Goal: Navigation & Orientation: Understand site structure

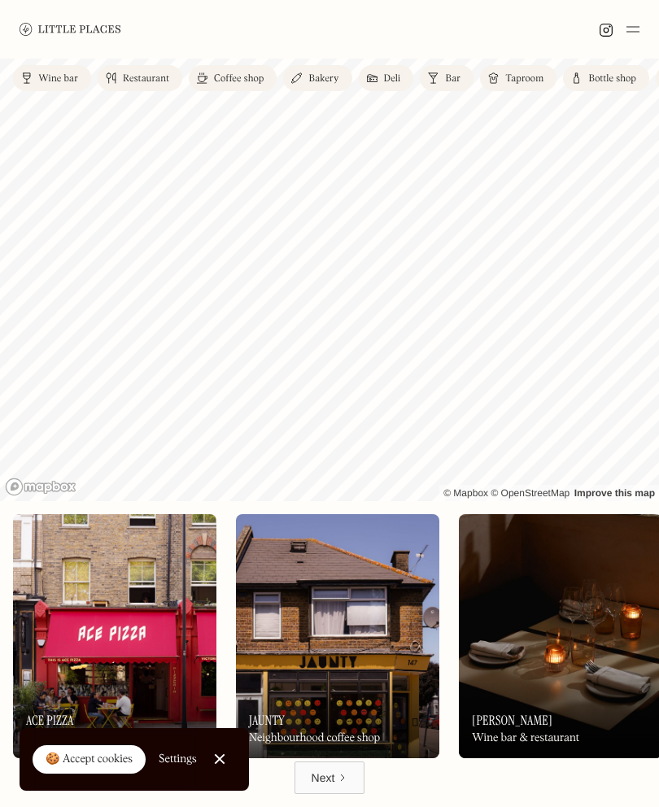
click at [220, 762] on link "Close Cookie Popup" at bounding box center [219, 759] width 33 height 33
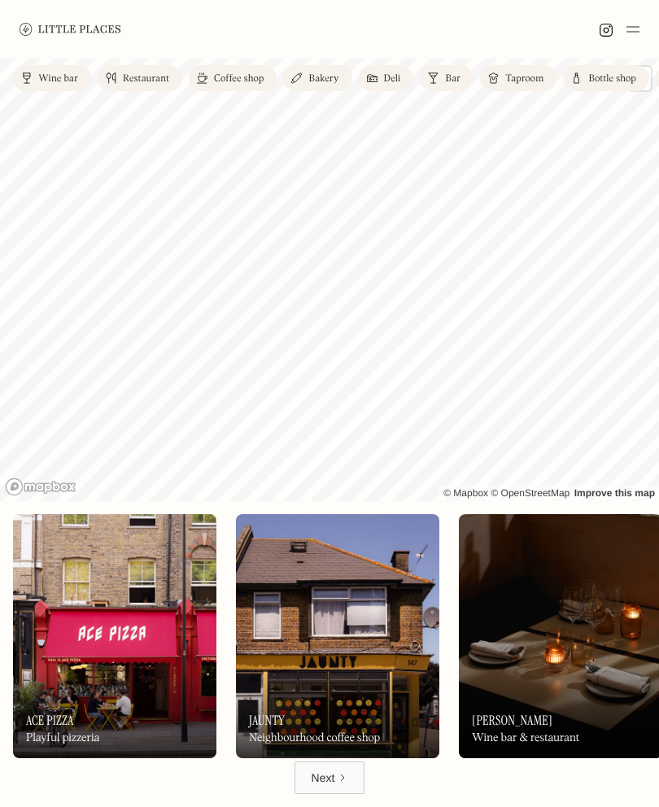
click at [339, 788] on link "Next" at bounding box center [330, 778] width 71 height 33
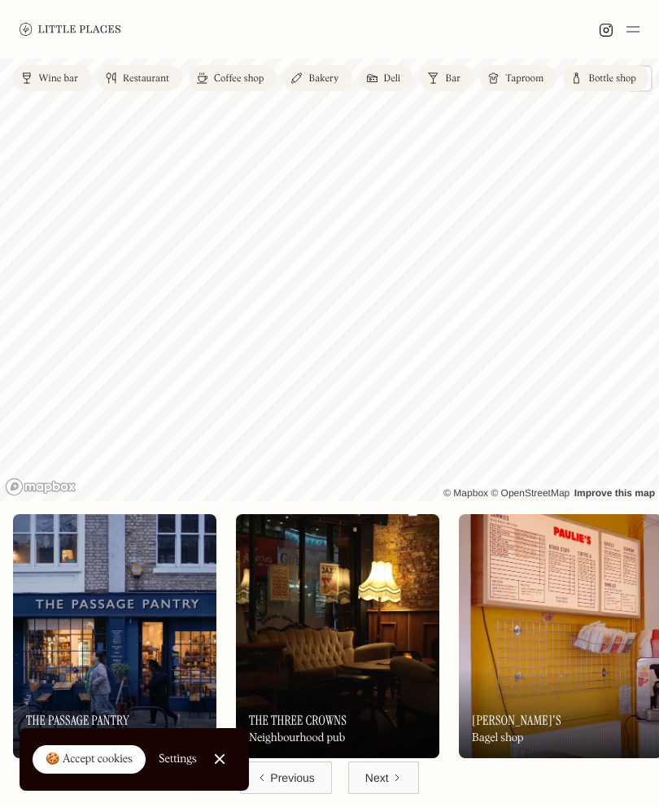
click at [397, 771] on link "Next" at bounding box center [383, 778] width 71 height 33
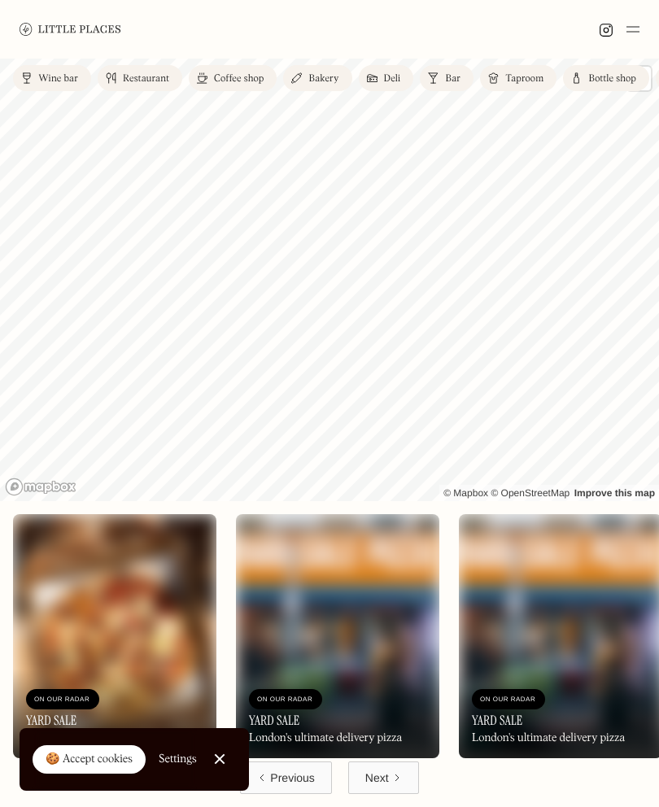
click at [649, 21] on div at bounding box center [329, 29] width 659 height 59
click at [633, 26] on img at bounding box center [633, 30] width 13 height 20
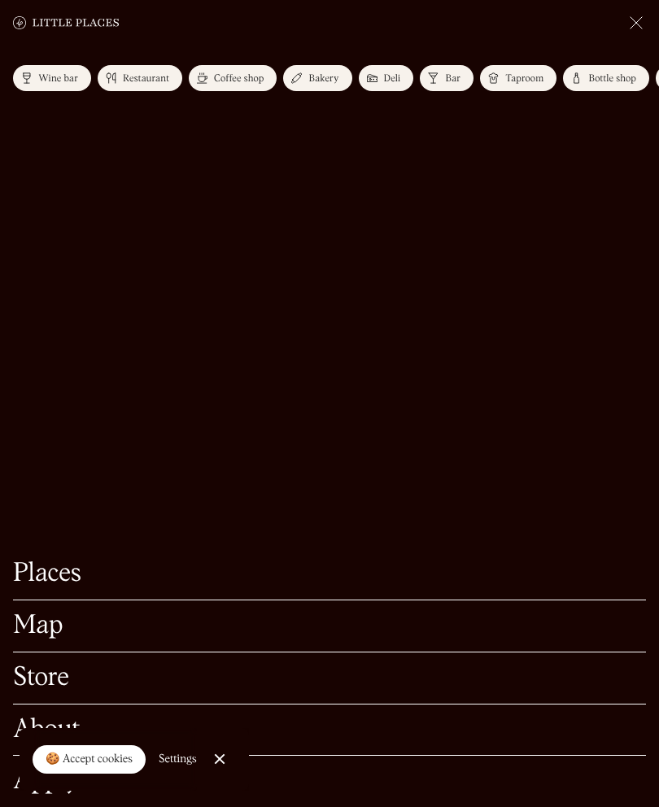
click at [77, 722] on link "About" at bounding box center [329, 730] width 633 height 25
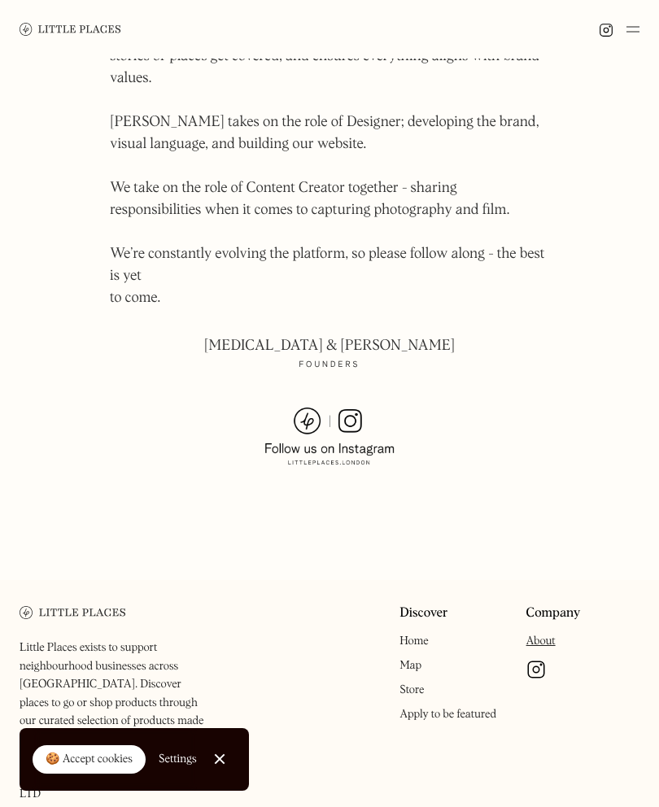
scroll to position [1139, 0]
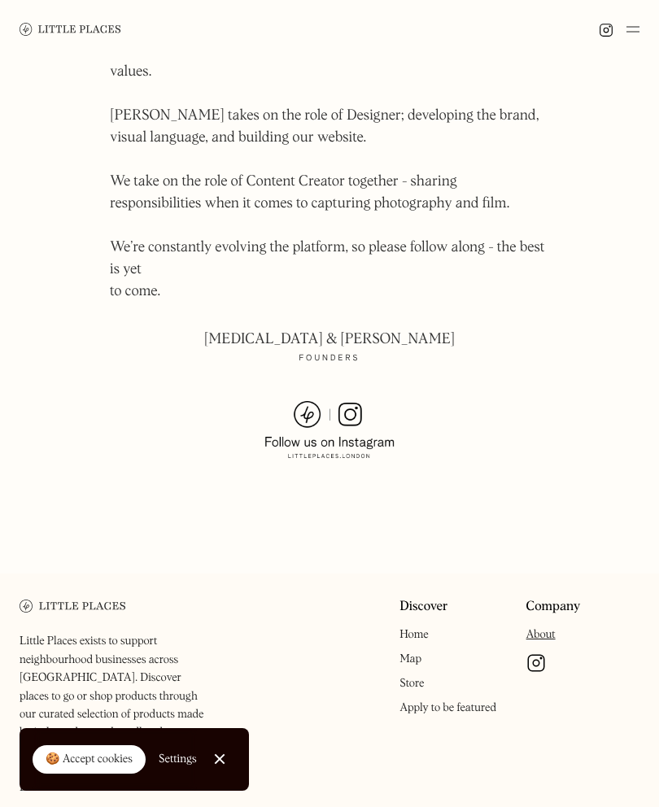
click at [441, 600] on link "Discover" at bounding box center [424, 607] width 48 height 15
click at [415, 629] on link "Home" at bounding box center [414, 634] width 28 height 11
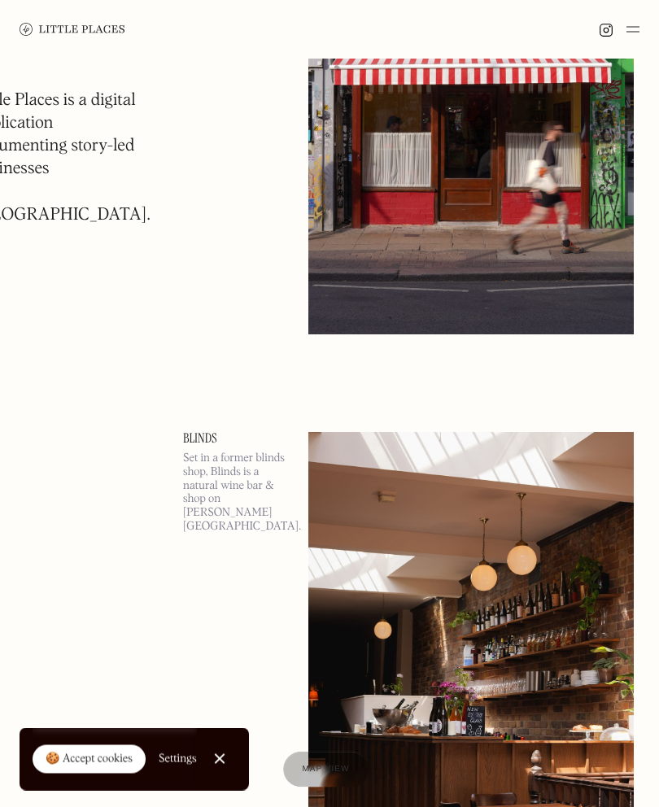
scroll to position [11933, 0]
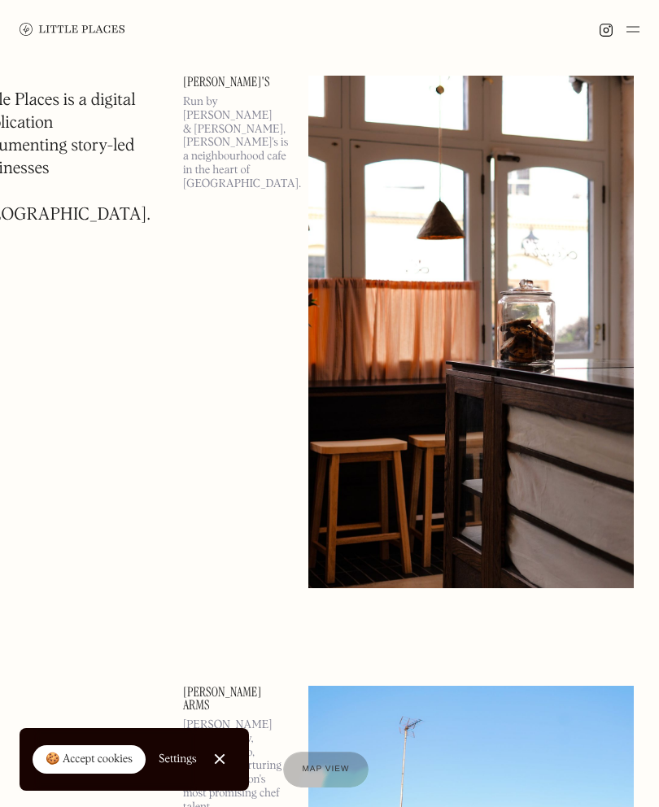
scroll to position [22054, 0]
